Goal: Transaction & Acquisition: Obtain resource

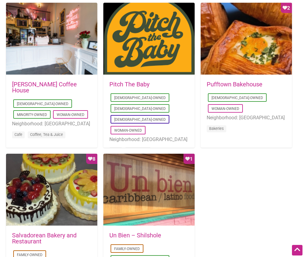
scroll to position [482, 0]
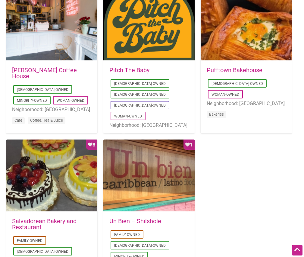
click at [45, 69] on link "[PERSON_NAME] Coffee House" at bounding box center [44, 72] width 65 height 13
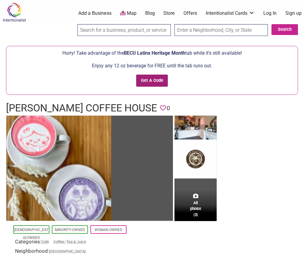
click at [160, 80] on input "Get A Code" at bounding box center [152, 80] width 32 height 12
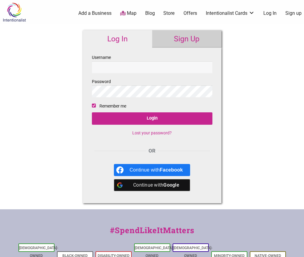
click at [182, 42] on link "Sign Up" at bounding box center [186, 38] width 69 height 17
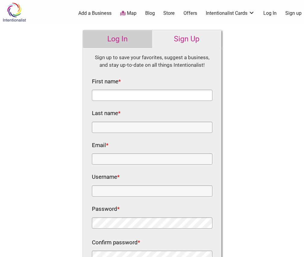
click at [145, 94] on input "First name *" at bounding box center [152, 95] width 121 height 11
type input "EJ"
type input "Pinera"
click at [132, 157] on input "Email *" at bounding box center [152, 158] width 121 height 11
type input "ejpinera@hotmail.com"
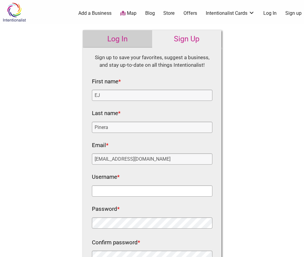
click at [133, 187] on input "Username *" at bounding box center [152, 190] width 121 height 11
drag, startPoint x: 262, startPoint y: 132, endPoint x: 257, endPoint y: 136, distance: 6.5
click at [261, 132] on div "Intentionalist Spend like it matters 0 Add a Business Map Blog Store Offers Int…" at bounding box center [152, 236] width 304 height 473
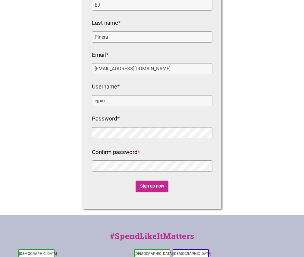
scroll to position [90, 0]
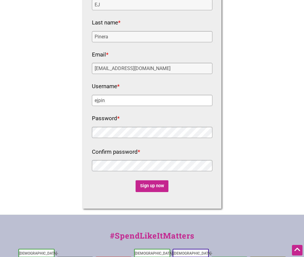
click at [119, 99] on input "ejpin" at bounding box center [152, 100] width 121 height 11
type input "ejpinera"
click input "Sign up now" at bounding box center [152, 186] width 33 height 12
click at [281, 47] on div "Intentionalist Spend like it matters 0 Add a Business Map Blog Store Offers Int…" at bounding box center [152, 146] width 304 height 473
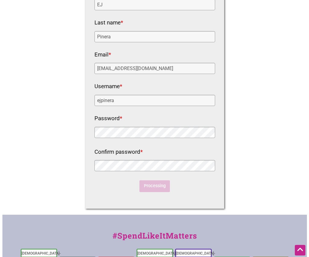
scroll to position [0, 0]
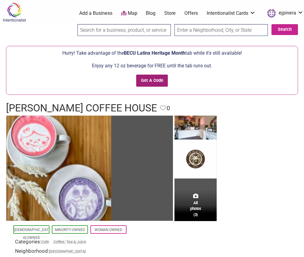
click at [149, 82] on input "Get A Code" at bounding box center [152, 80] width 32 height 12
